Goal: Task Accomplishment & Management: Complete application form

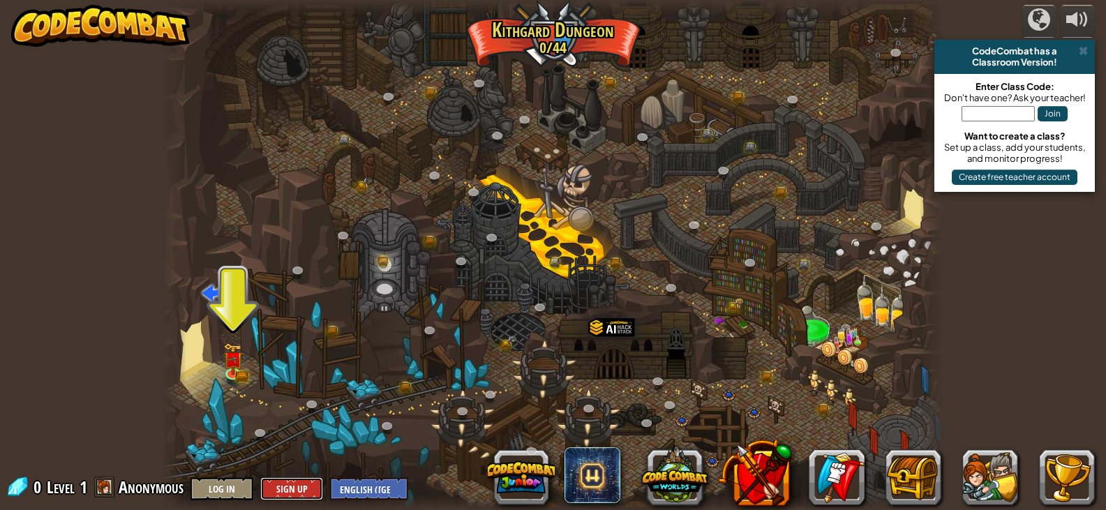
click at [269, 489] on button "Sign Up" at bounding box center [291, 488] width 63 height 23
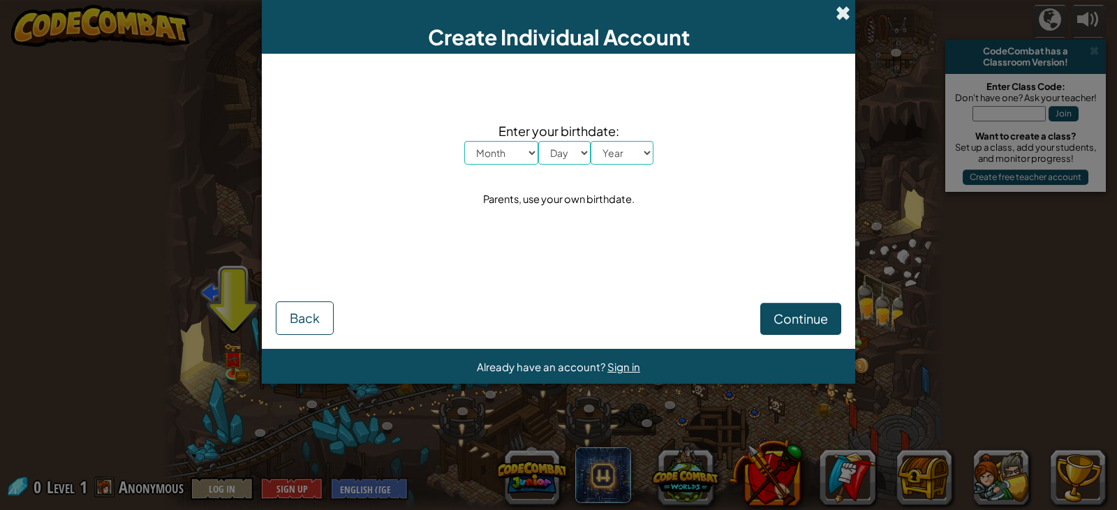
click at [836, 11] on span at bounding box center [843, 13] width 15 height 15
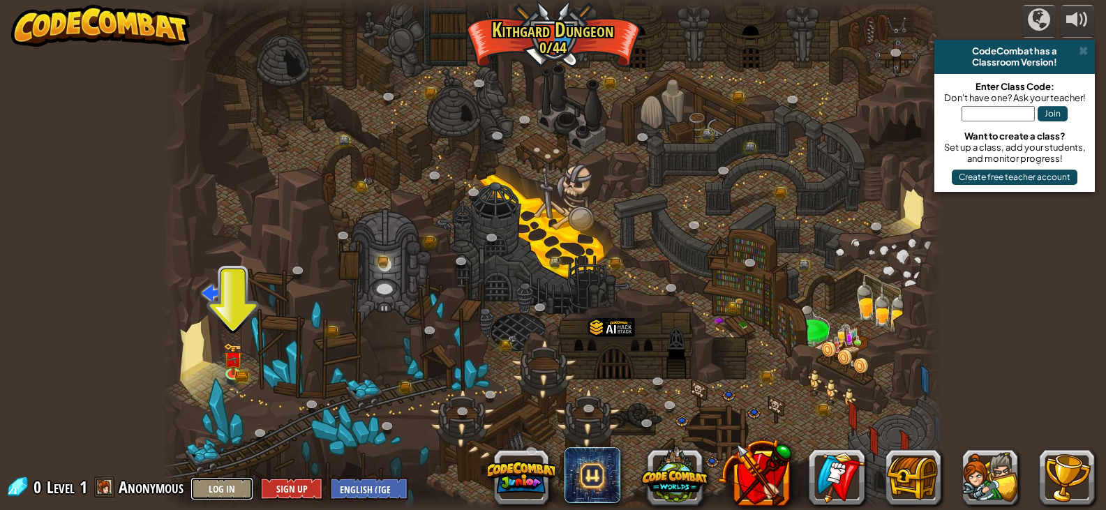
click at [215, 481] on button "Log In" at bounding box center [222, 488] width 63 height 23
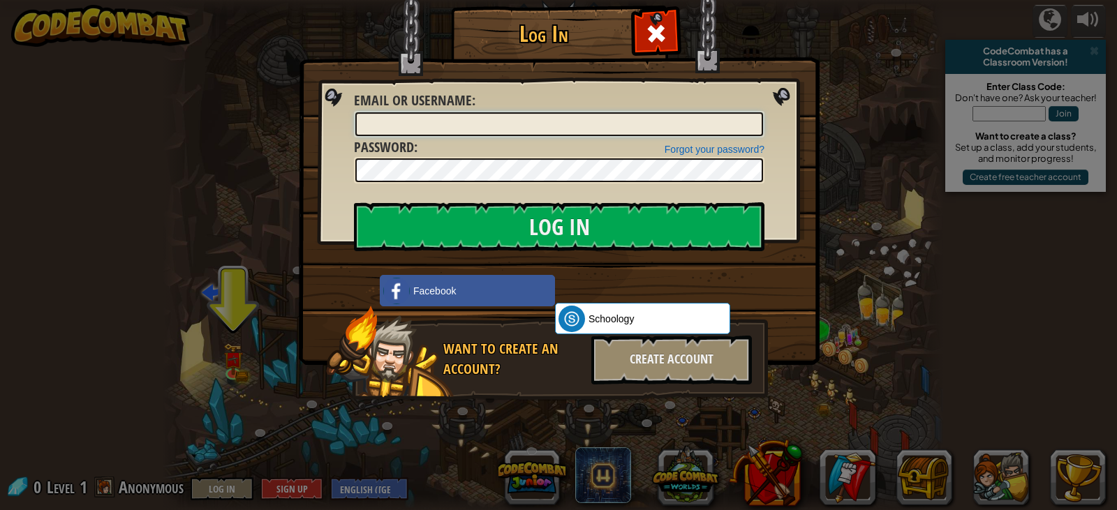
click at [436, 129] on input "Email or Username :" at bounding box center [559, 124] width 408 height 24
